Goal: Task Accomplishment & Management: Manage account settings

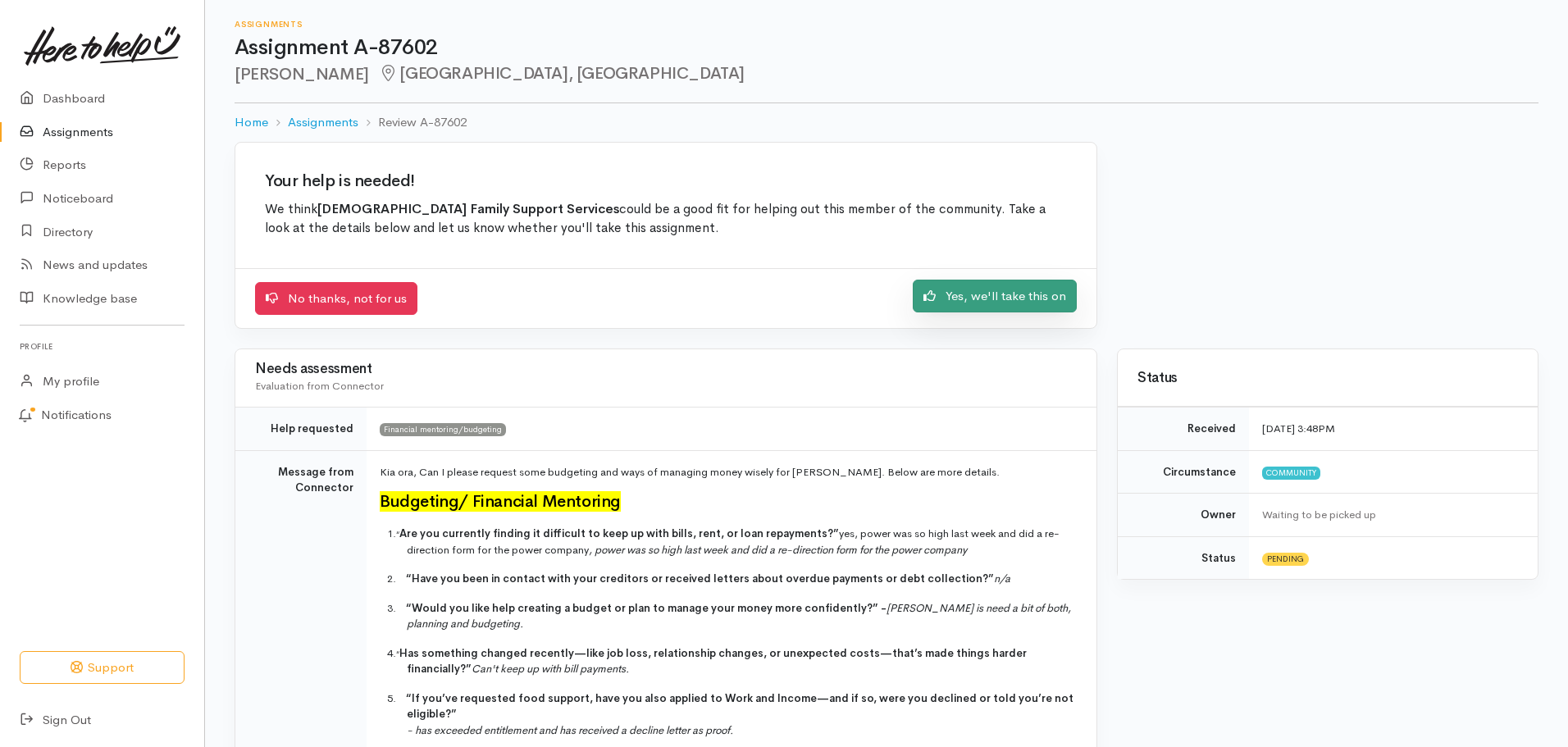
click at [1013, 301] on link "Yes, we'll take this on" at bounding box center [995, 297] width 164 height 34
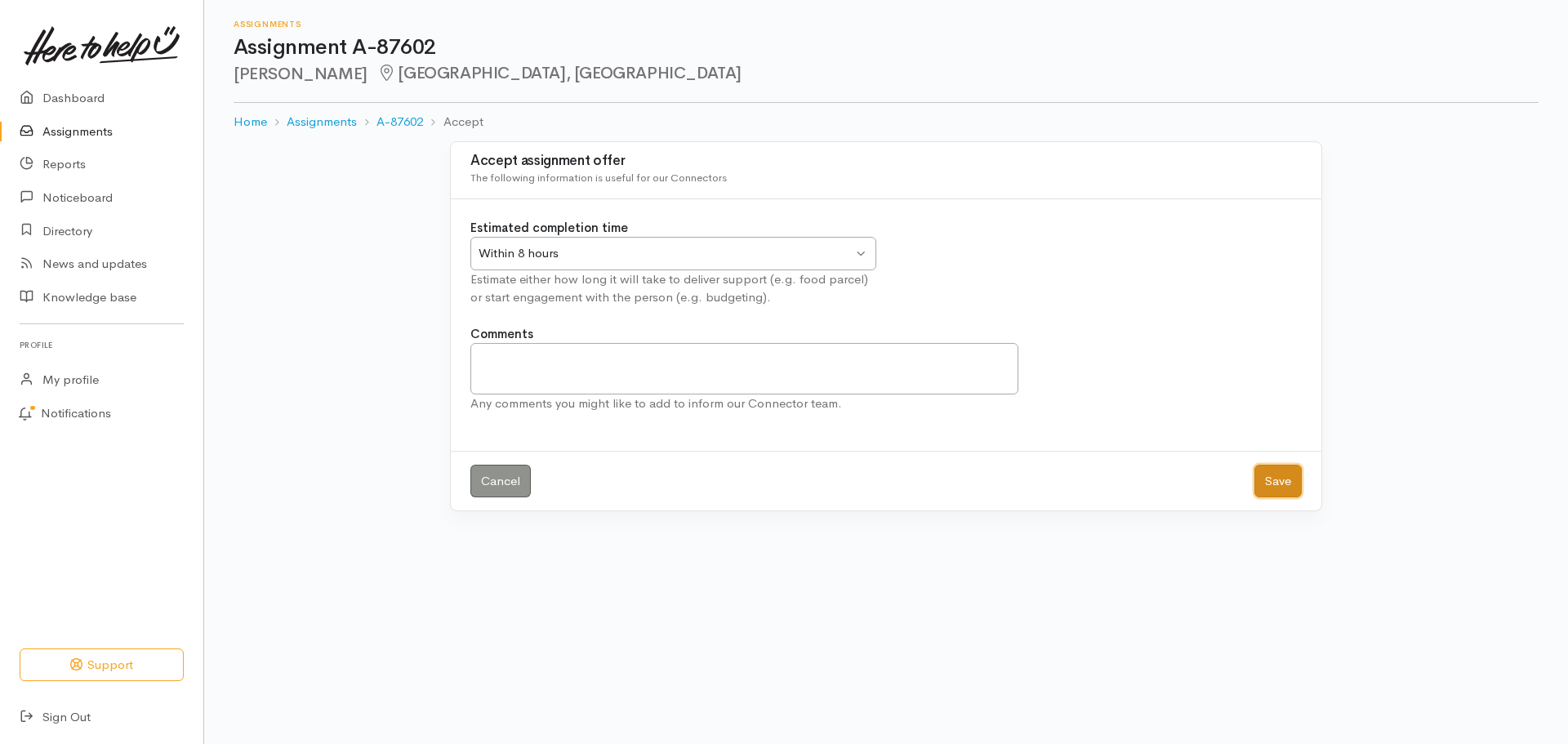
click at [1265, 482] on button "Save" at bounding box center [1278, 481] width 48 height 34
